Goal: Use online tool/utility: Utilize a website feature to perform a specific function

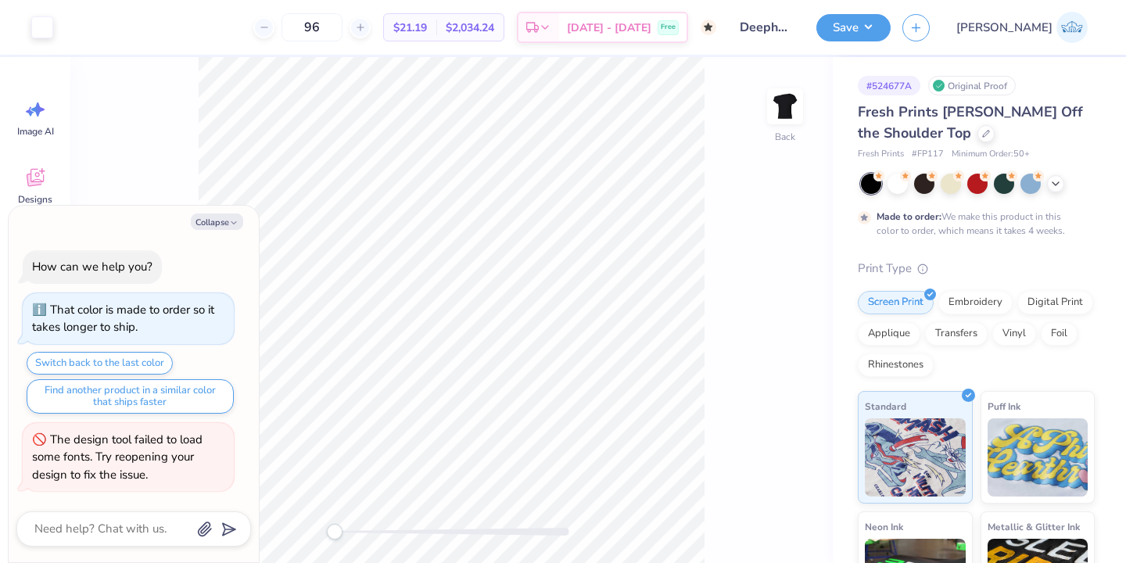
click at [217, 231] on div "Collapse How can we help you? That color is made to order so it takes longer to…" at bounding box center [134, 384] width 250 height 356
click at [216, 226] on button "Collapse" at bounding box center [217, 221] width 52 height 16
type textarea "x"
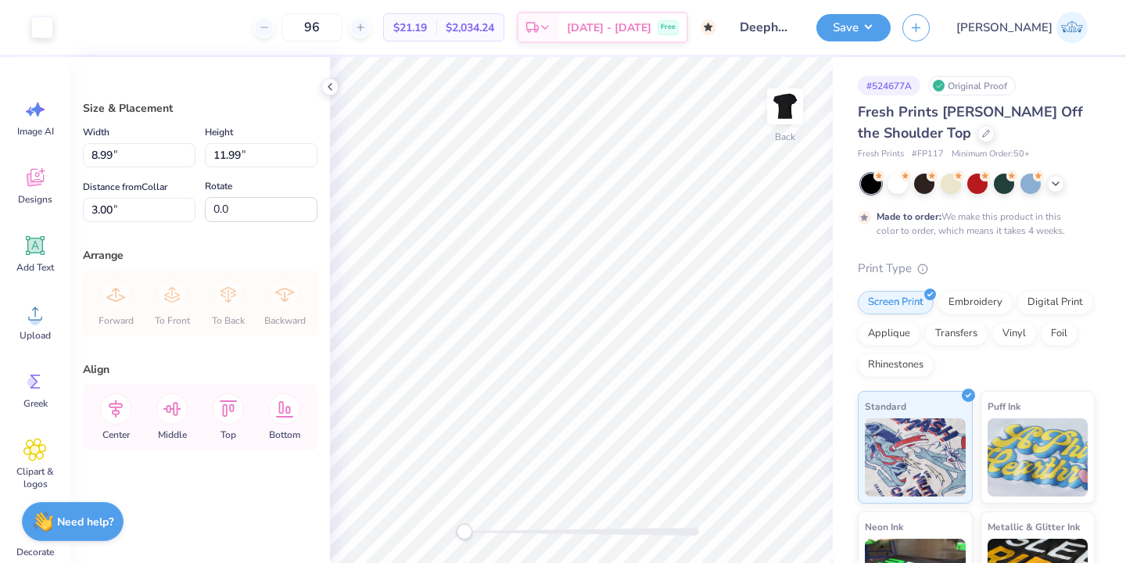
type input "8.02"
type input "10.70"
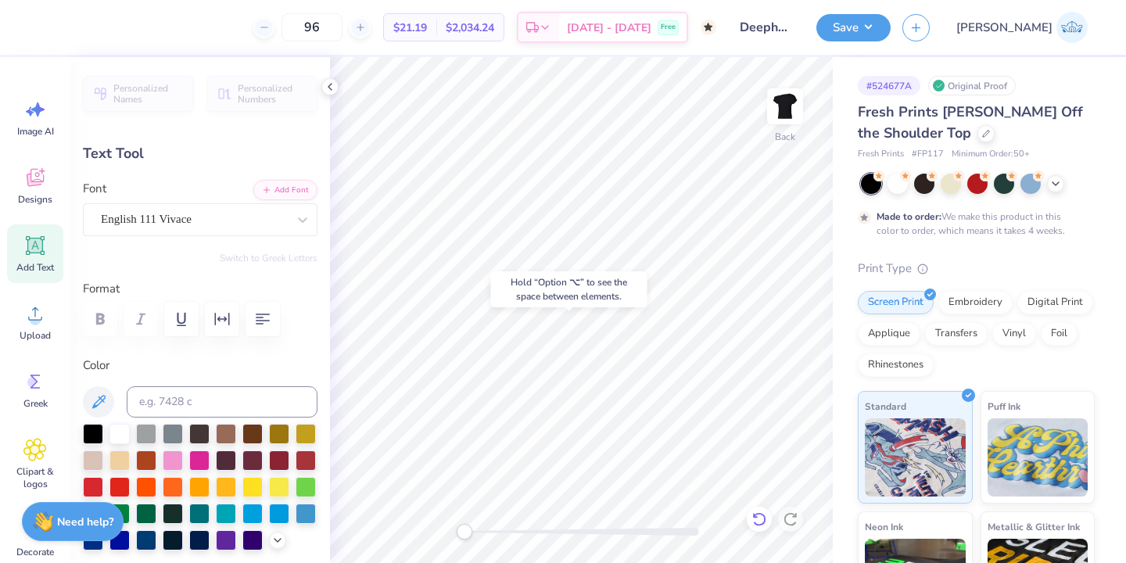
click at [760, 521] on icon at bounding box center [759, 519] width 16 height 16
type input "10.44"
click at [760, 521] on icon at bounding box center [759, 519] width 16 height 16
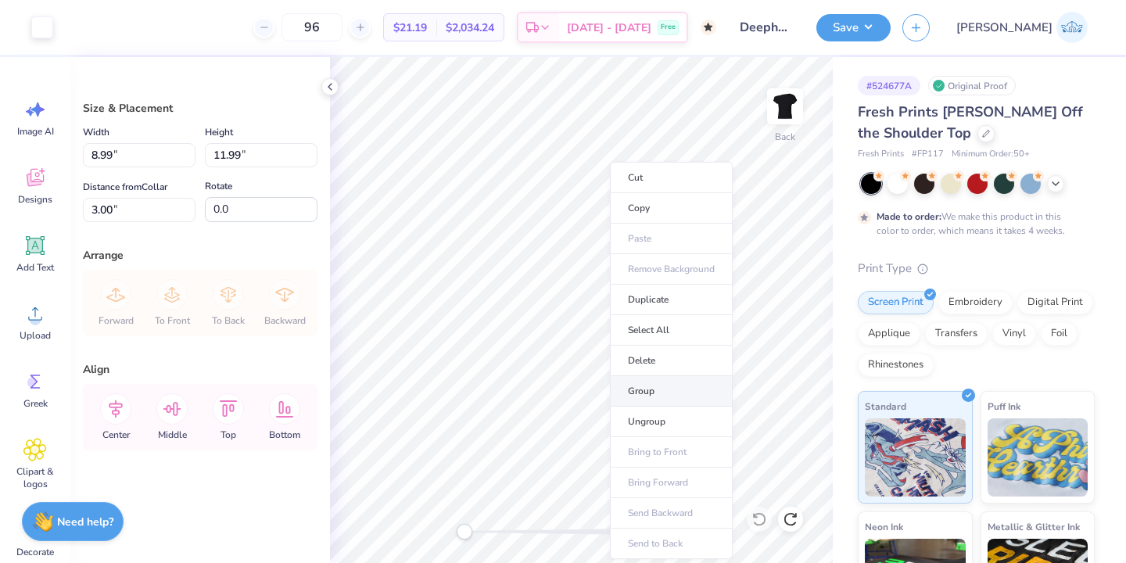
click at [637, 381] on li "Group" at bounding box center [671, 391] width 123 height 30
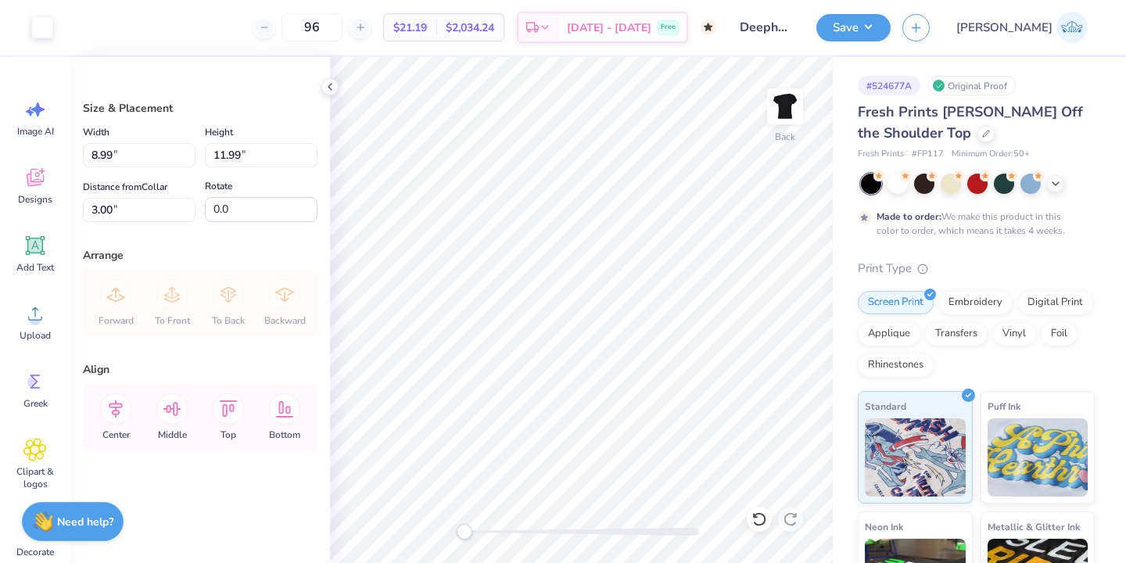
type input "7.67"
type input "10.22"
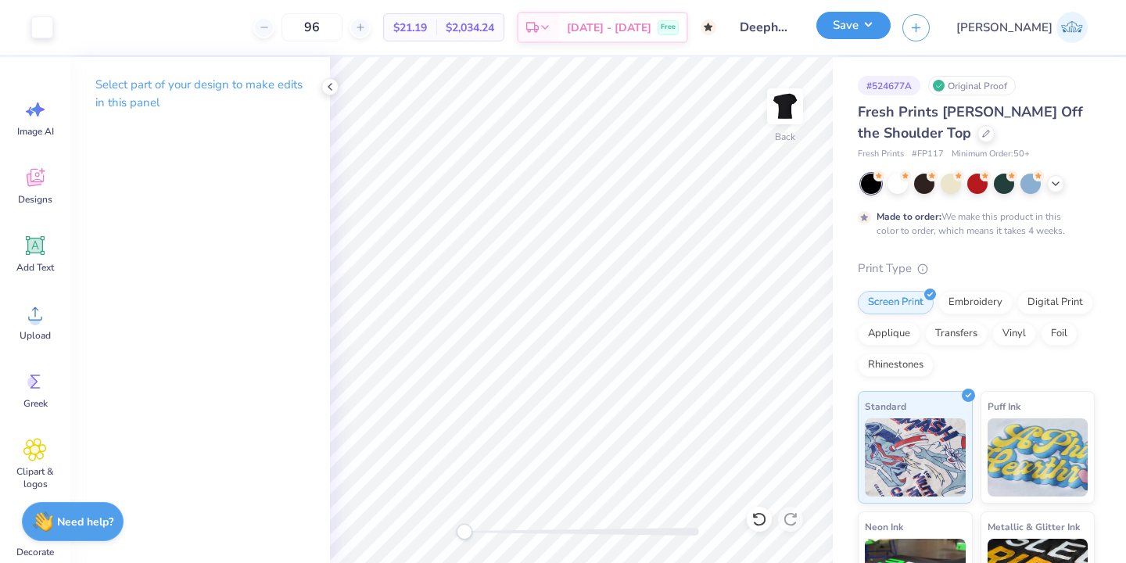
click at [890, 35] on button "Save" at bounding box center [853, 25] width 74 height 27
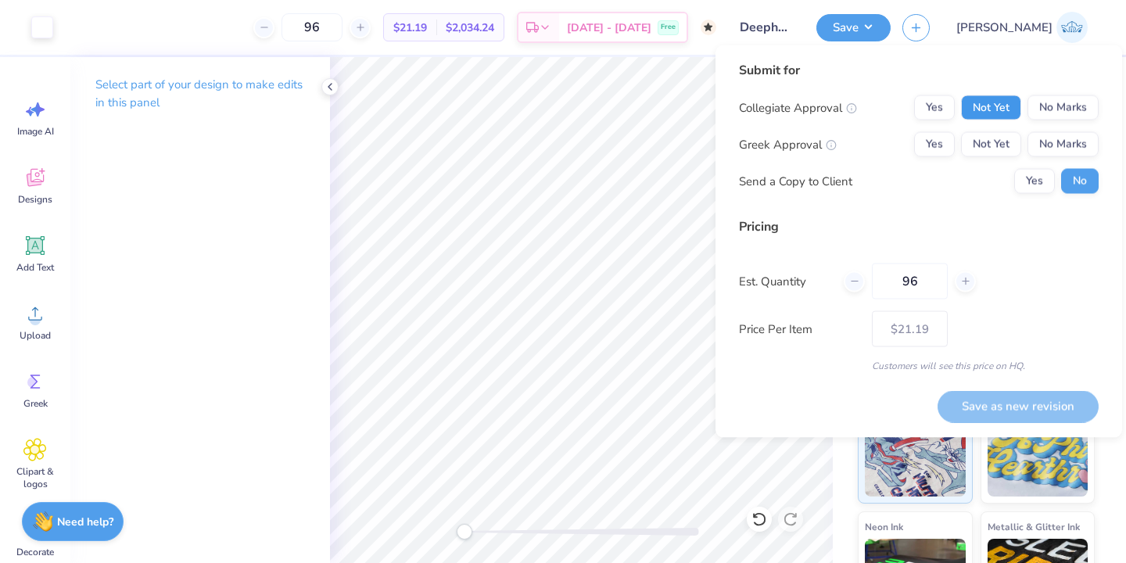
click at [1000, 108] on button "Not Yet" at bounding box center [991, 107] width 60 height 25
click at [1000, 148] on button "Not Yet" at bounding box center [991, 144] width 60 height 25
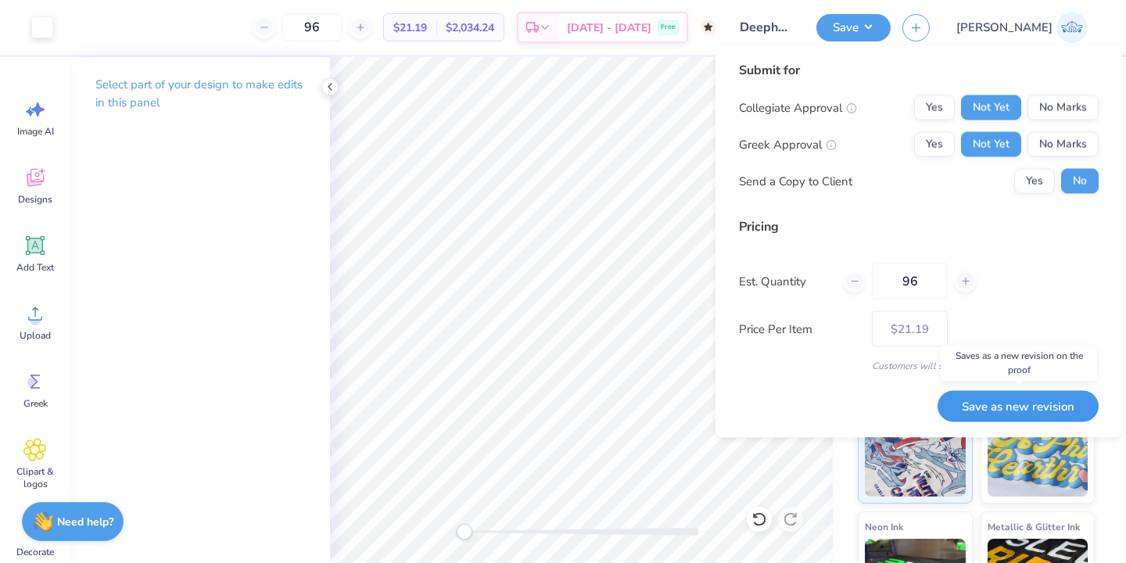
click at [1015, 412] on button "Save as new revision" at bounding box center [1017, 406] width 161 height 32
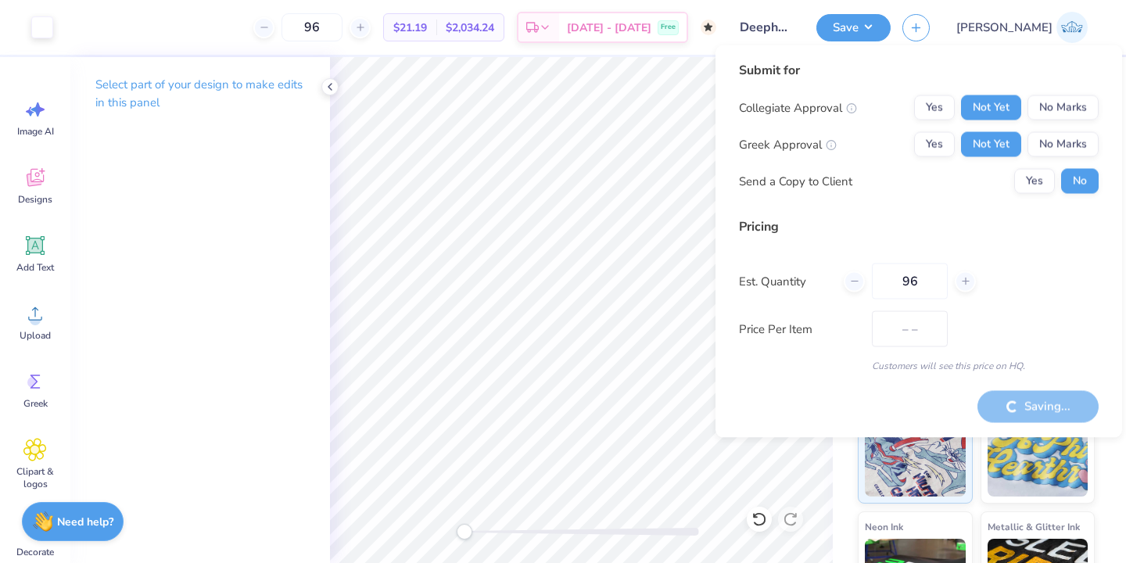
type input "$21.19"
